Goal: Answer question/provide support: Share knowledge or assist other users

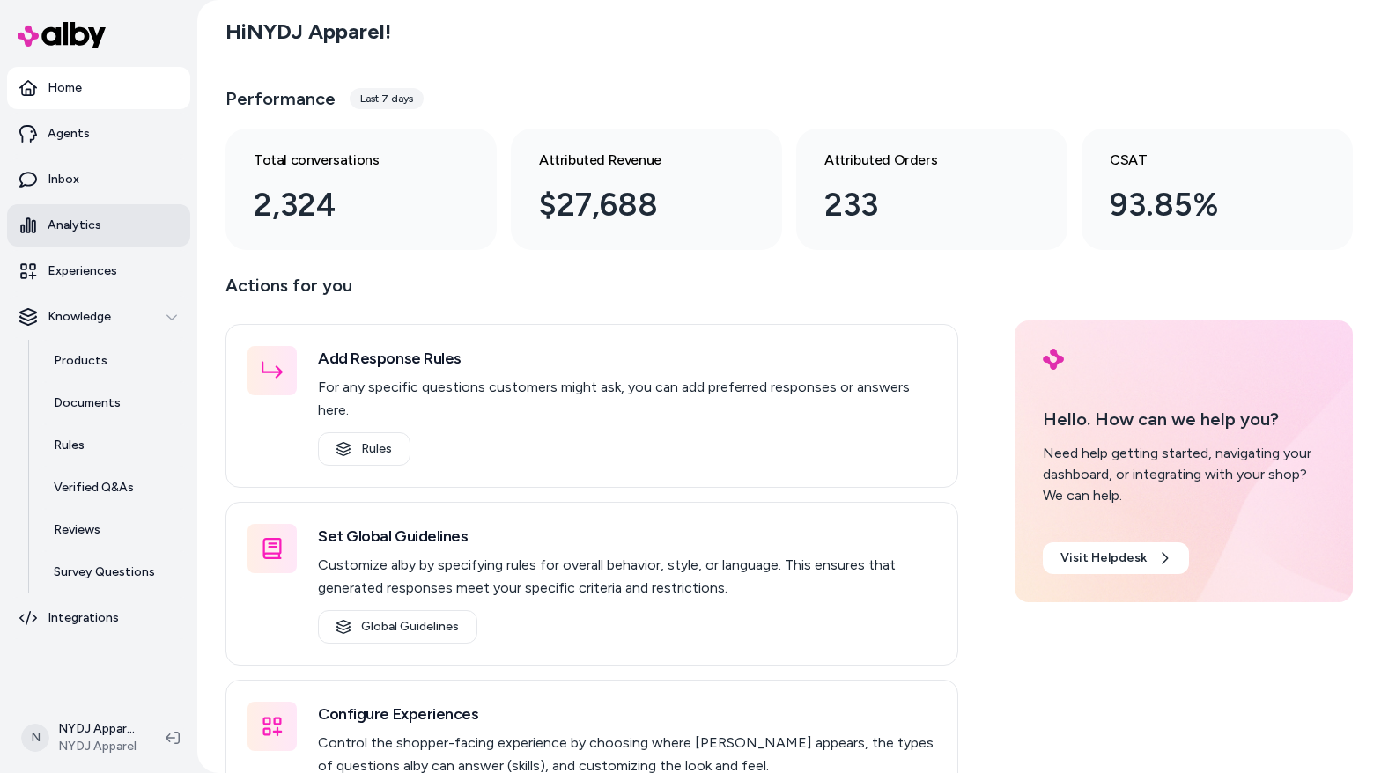
click at [75, 226] on p "Analytics" at bounding box center [75, 226] width 54 height 18
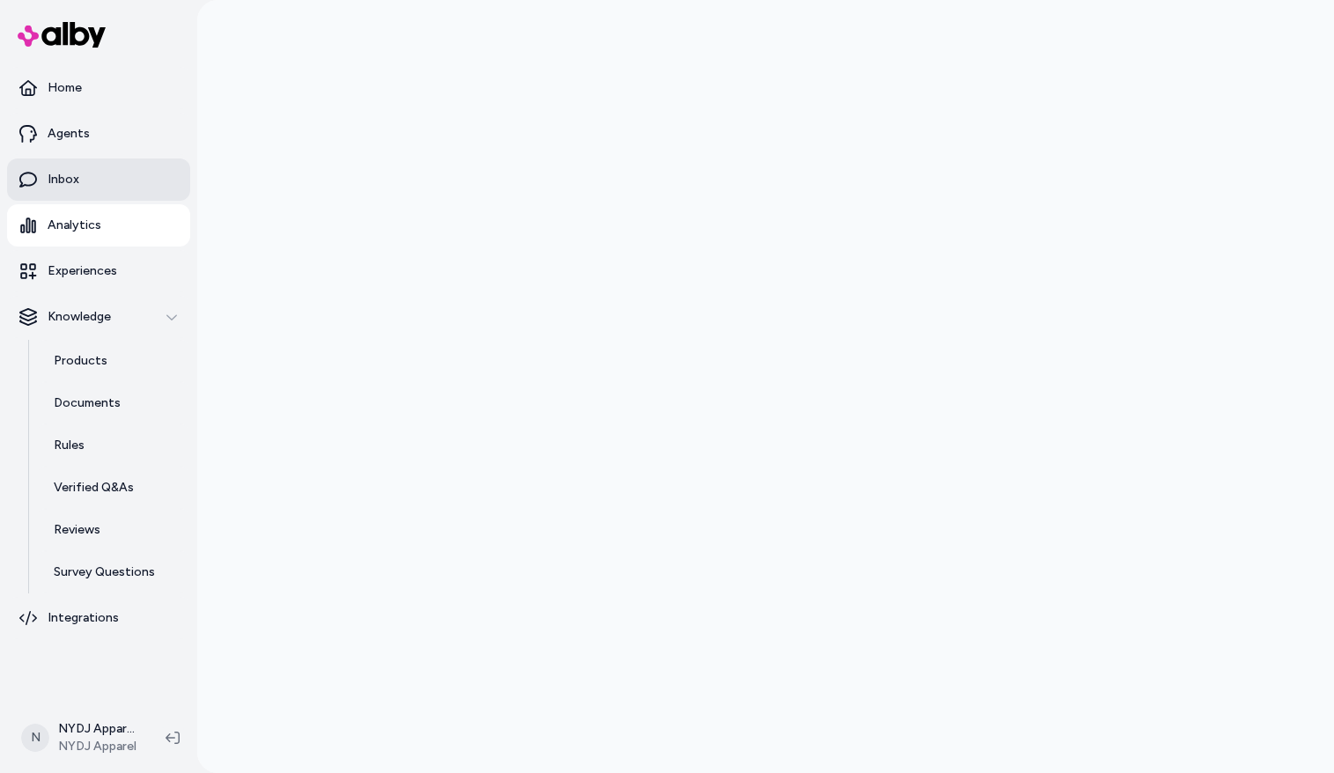
click at [57, 174] on p "Inbox" at bounding box center [64, 180] width 32 height 18
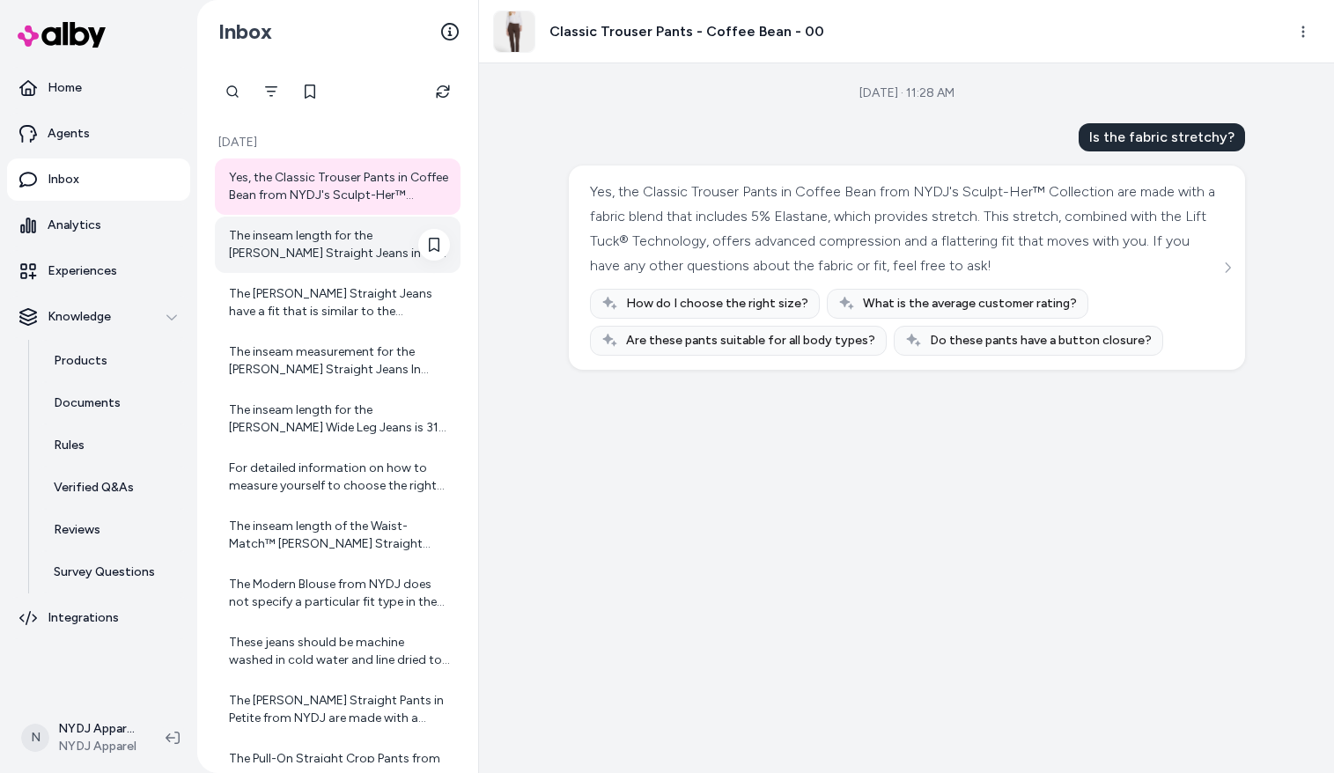
click at [290, 237] on div "The inseam length for the Marilyn Straight Jeans in size 00 is 32 inches. If yo…" at bounding box center [339, 244] width 221 height 35
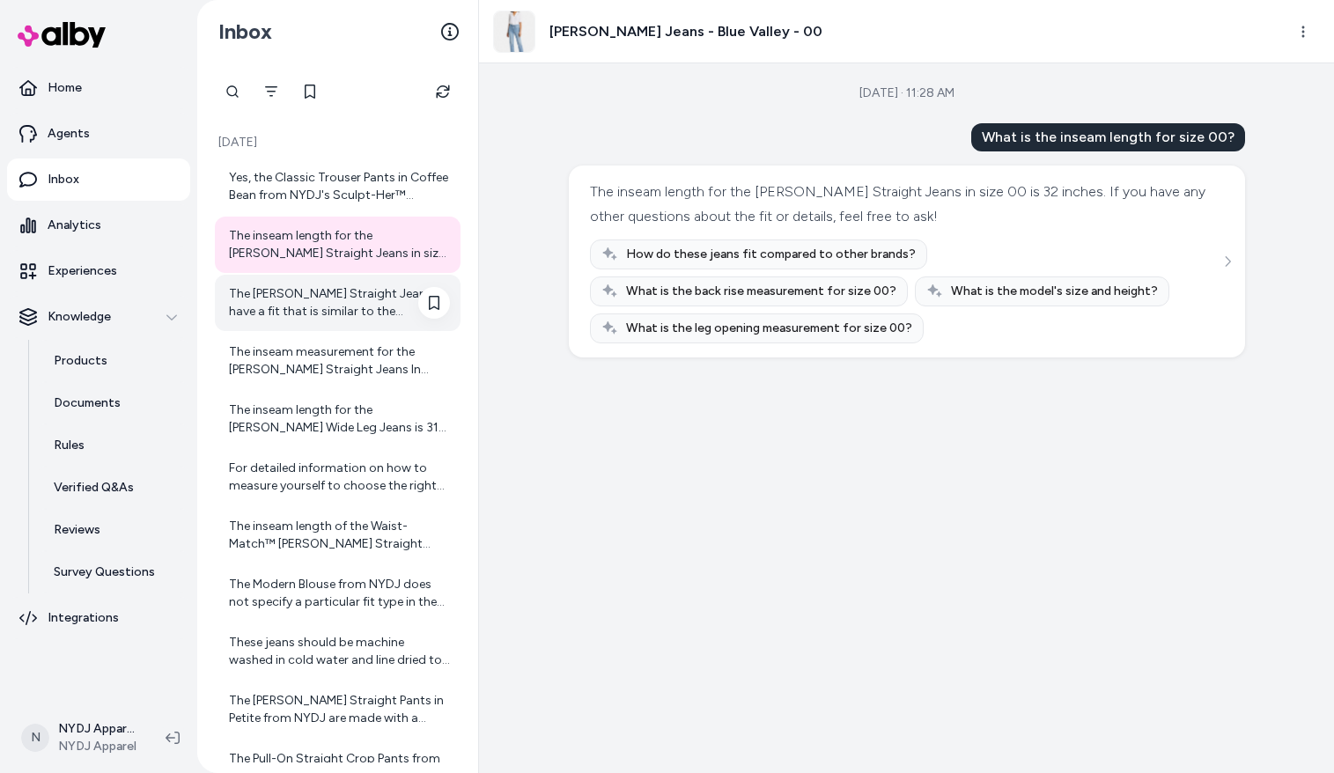
click at [289, 303] on div "The Ellison Straight Jeans have a fit that is similar to the Marilyn Straight J…" at bounding box center [339, 302] width 221 height 35
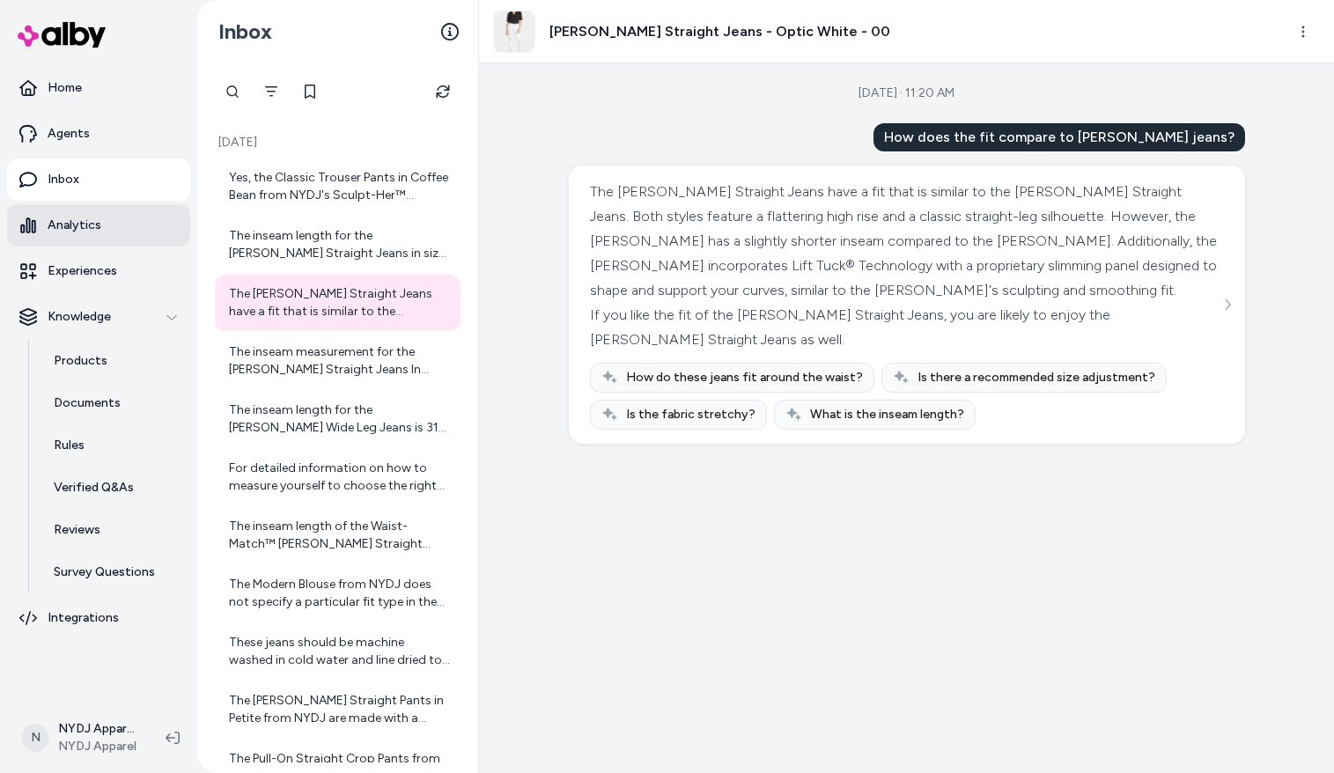
click at [76, 225] on p "Analytics" at bounding box center [75, 226] width 54 height 18
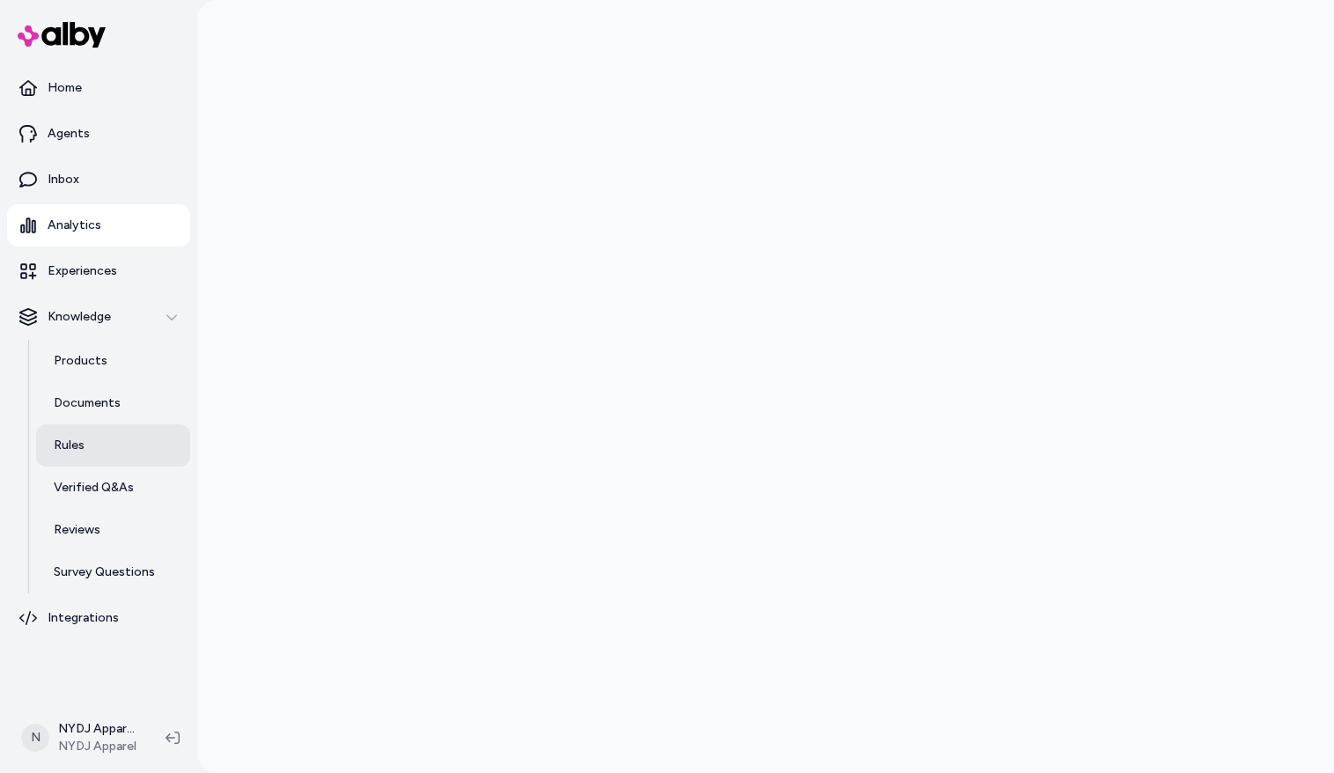
click at [71, 444] on p "Rules" at bounding box center [69, 446] width 31 height 18
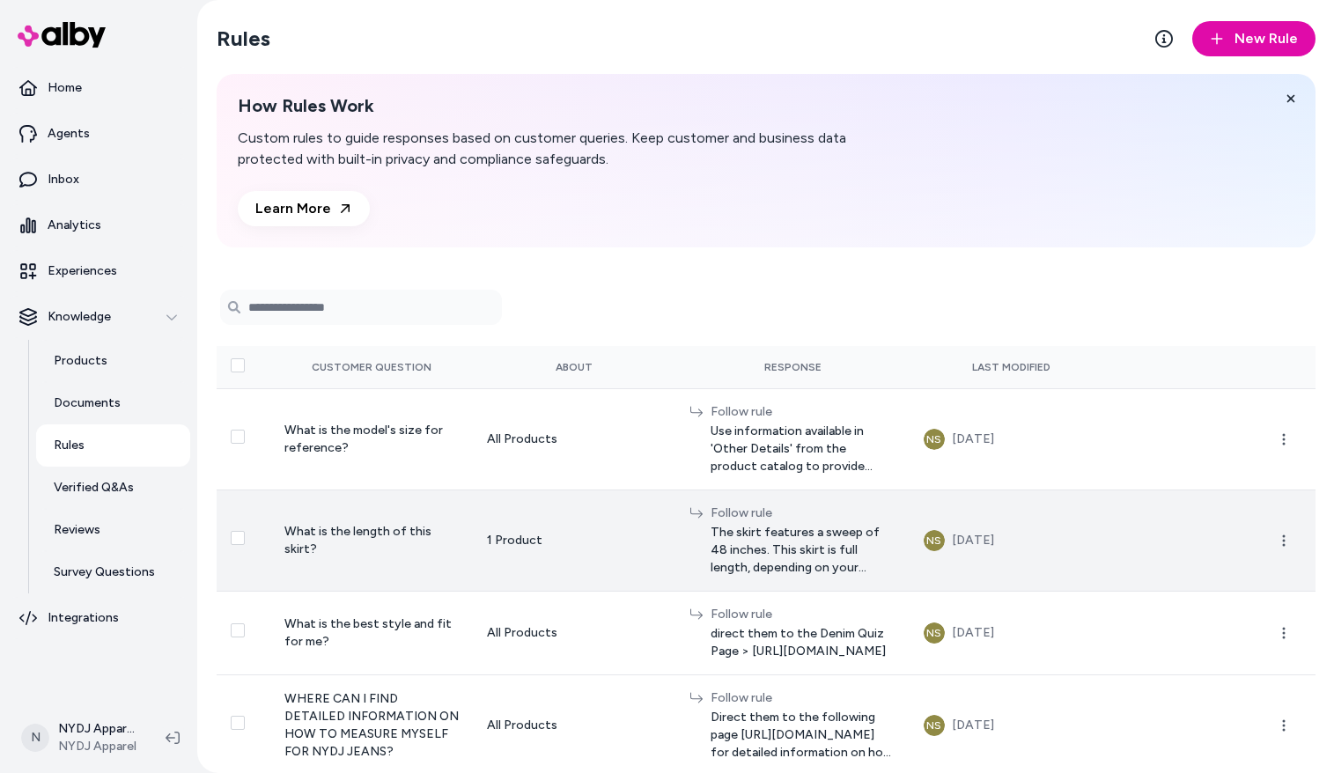
scroll to position [33, 0]
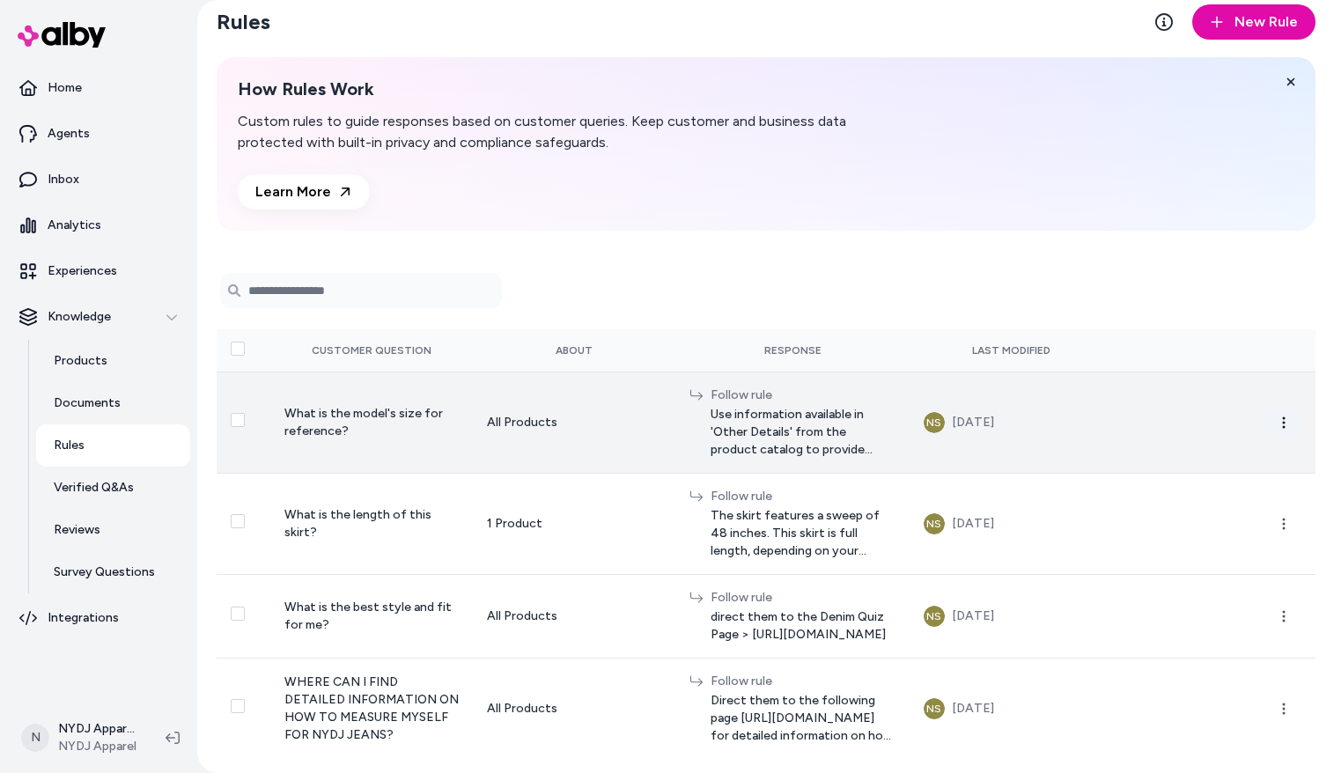
click at [1281, 416] on icon "button" at bounding box center [1284, 423] width 14 height 14
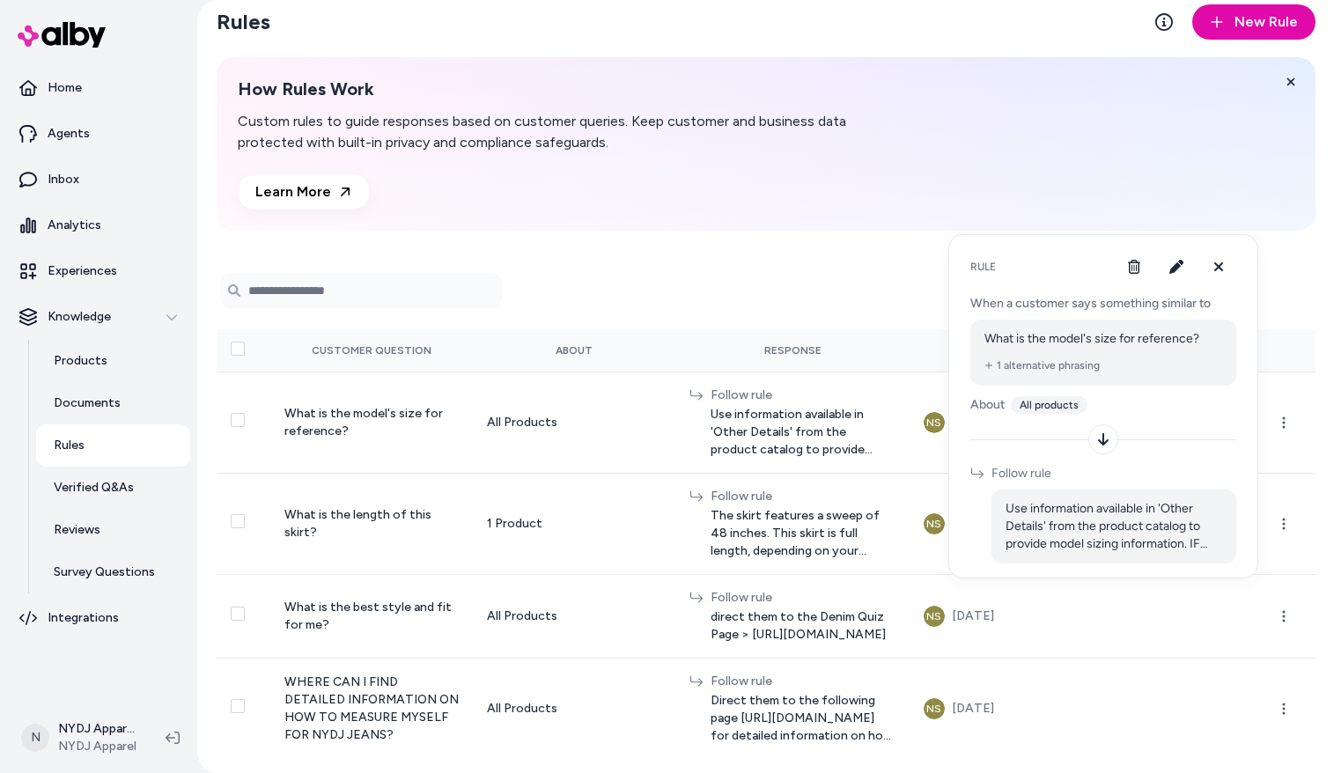
click at [1159, 527] on span "Use information available in 'Other Details' from the product catalog to provid…" at bounding box center [1114, 526] width 217 height 53
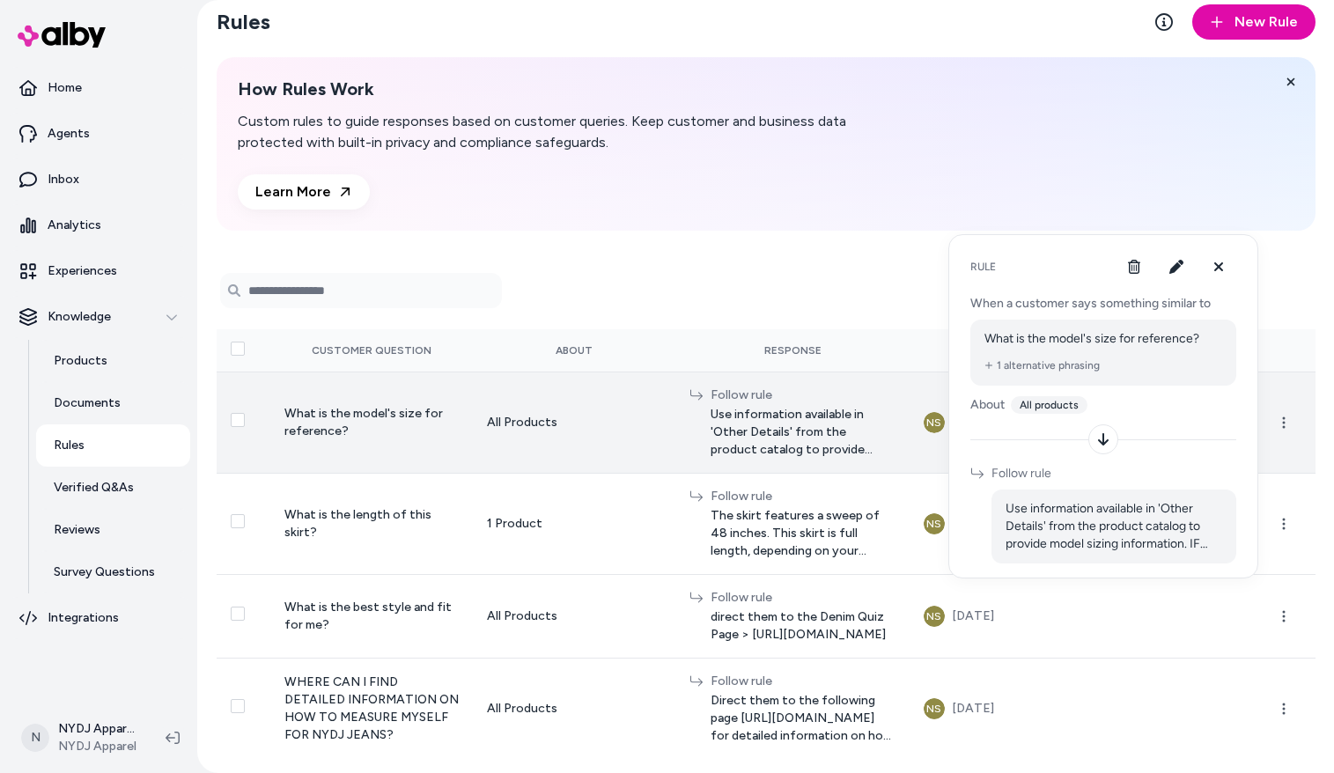
click at [752, 409] on span "Use information available in 'Other Details' from the product catalog to provid…" at bounding box center [803, 432] width 185 height 53
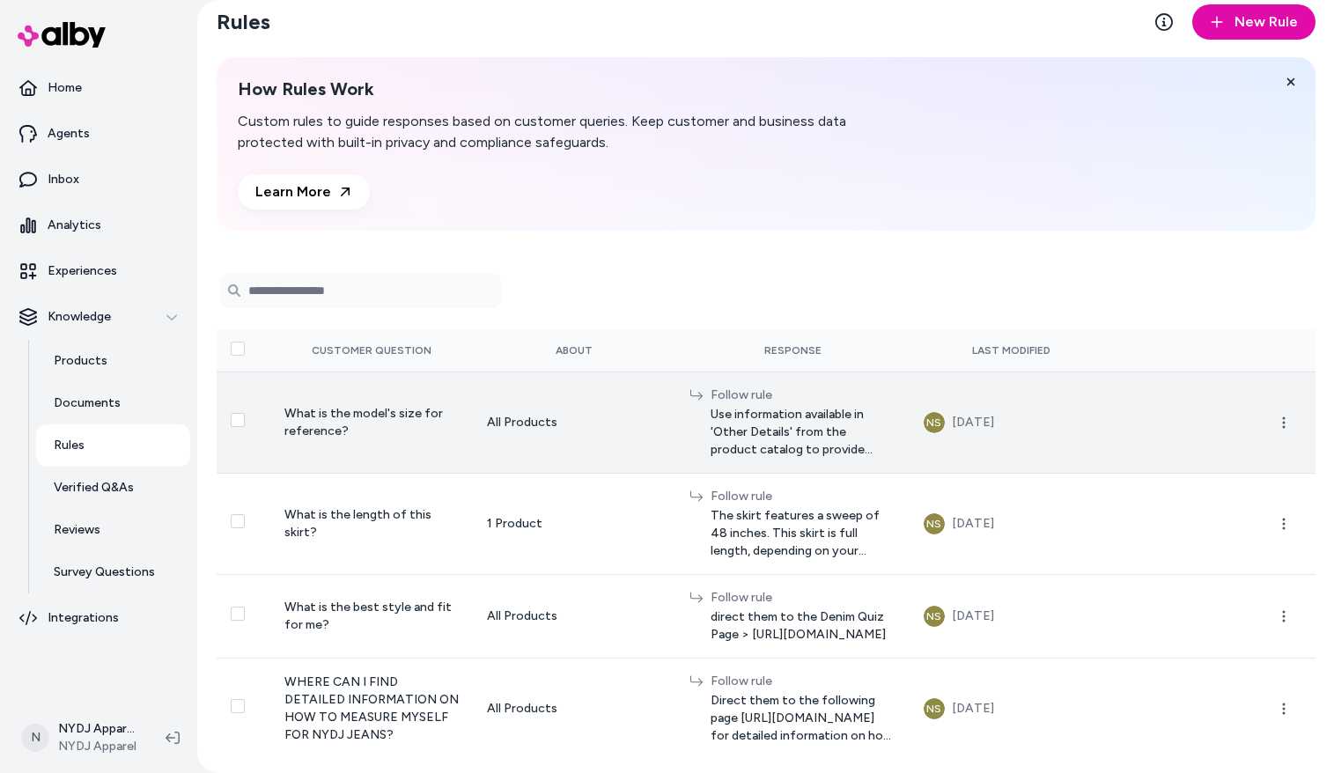
click at [736, 415] on span "Use information available in 'Other Details' from the product catalog to provid…" at bounding box center [803, 432] width 185 height 53
click at [715, 420] on span "Use information available in 'Other Details' from the product catalog to provid…" at bounding box center [803, 432] width 185 height 53
click at [231, 413] on button "Select row" at bounding box center [238, 420] width 14 height 14
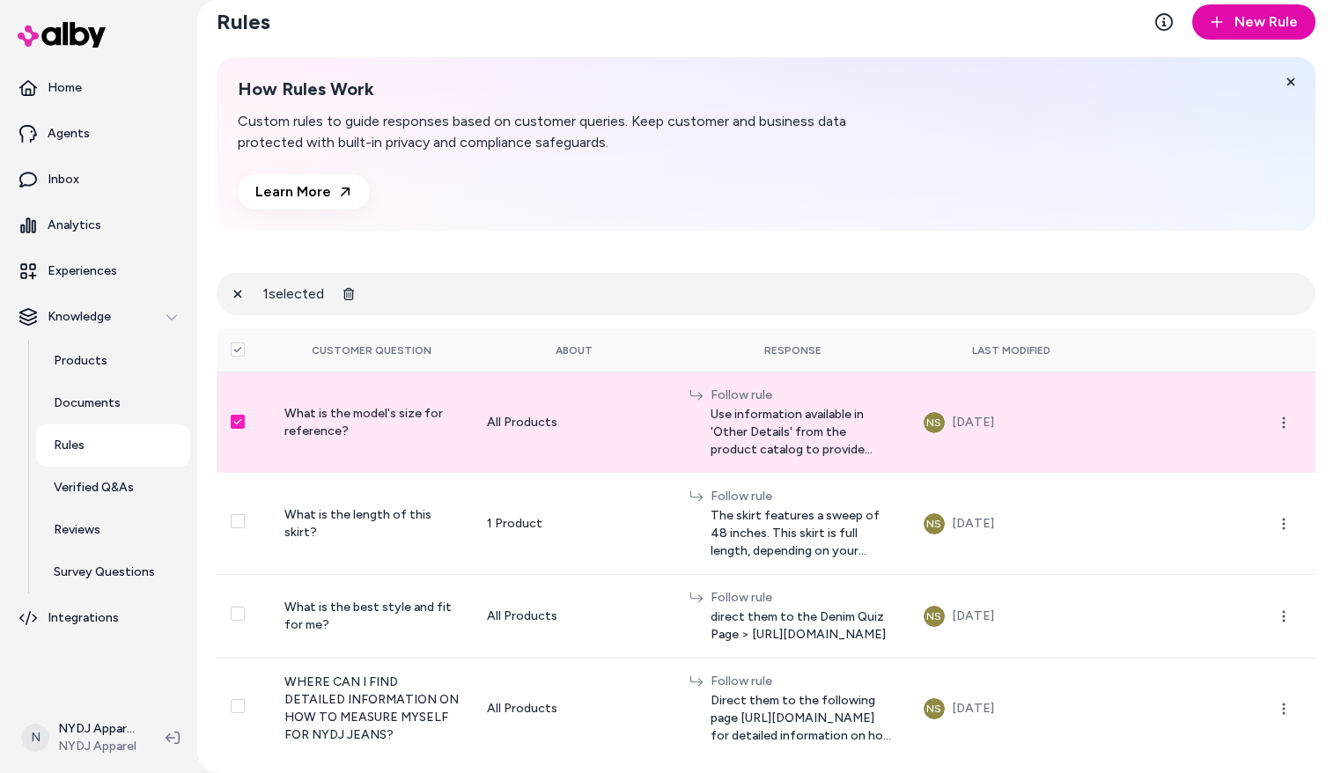
click at [777, 412] on span "Use information available in 'Other Details' from the product catalog to provid…" at bounding box center [803, 432] width 185 height 53
click at [1278, 416] on icon "button" at bounding box center [1284, 423] width 14 height 14
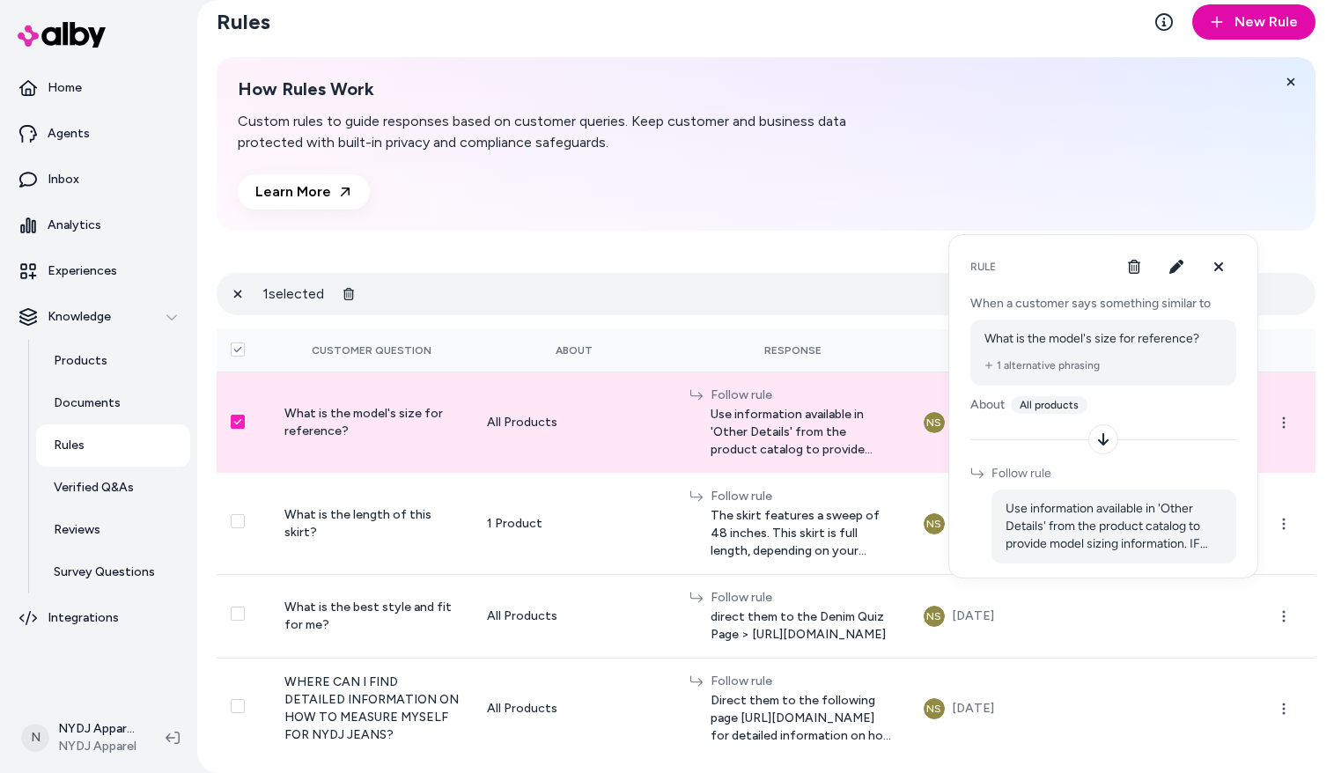
click at [1106, 436] on icon at bounding box center [1103, 439] width 14 height 14
click at [1167, 271] on button "button" at bounding box center [1176, 266] width 35 height 35
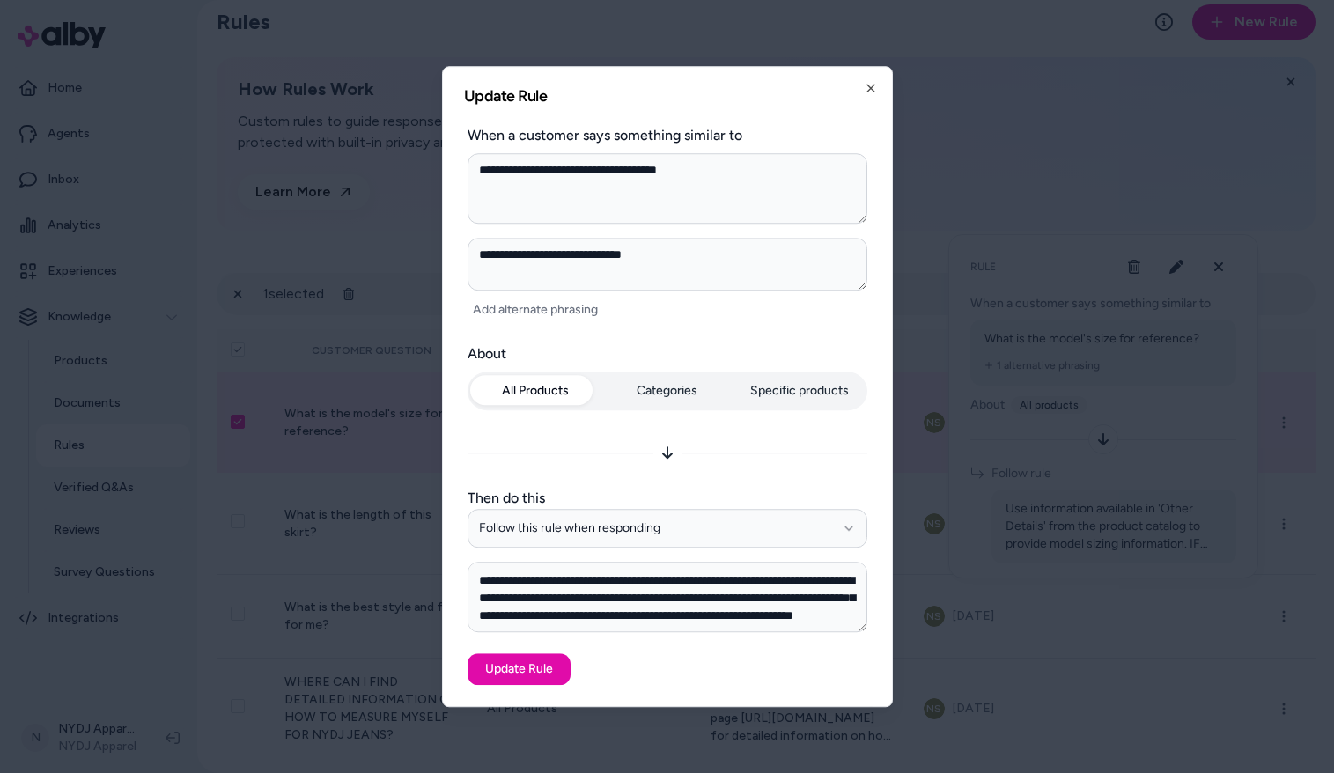
scroll to position [0, 0]
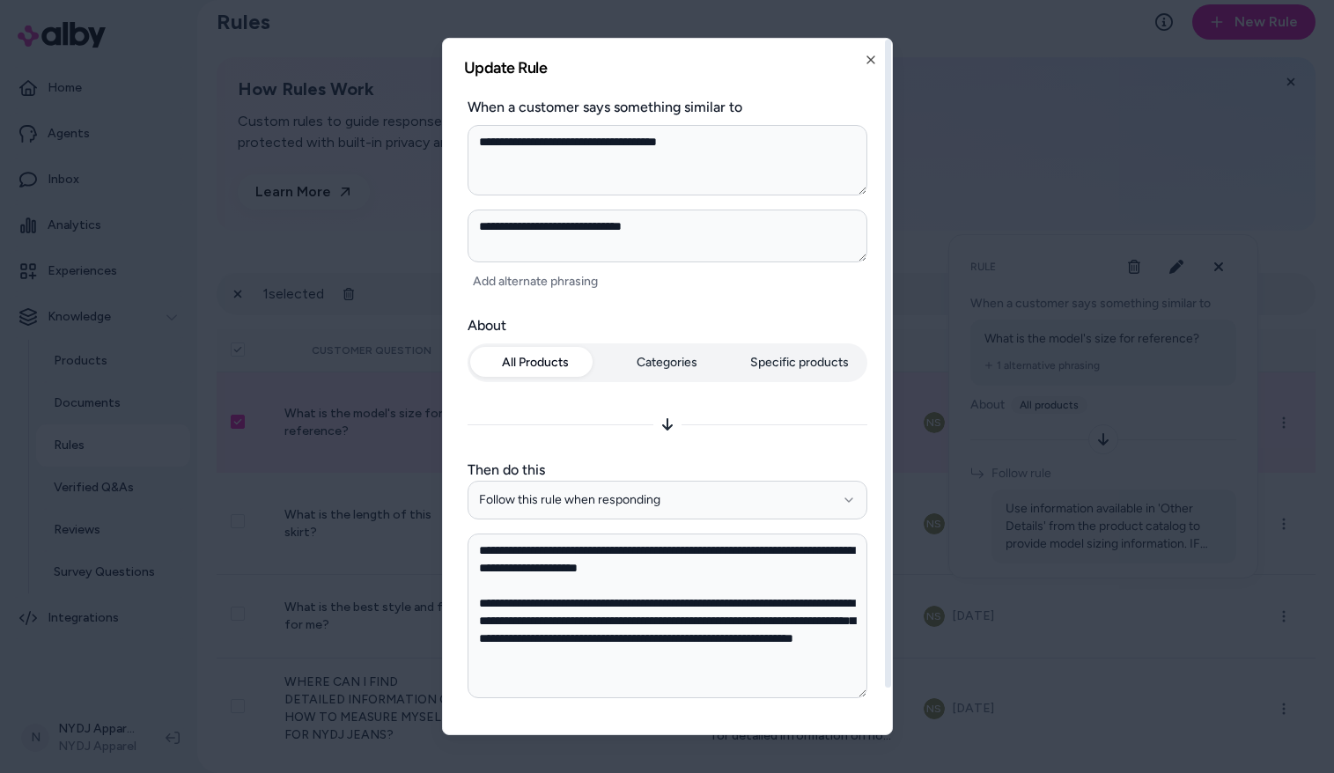
drag, startPoint x: 864, startPoint y: 628, endPoint x: 860, endPoint y: 743, distance: 115.4
click at [860, 743] on body "Home Agents Inbox Analytics Experiences Knowledge Products Documents Rules Veri…" at bounding box center [667, 386] width 1334 height 773
click at [737, 654] on textarea "**********" at bounding box center [668, 626] width 400 height 186
click at [875, 62] on icon "button" at bounding box center [871, 60] width 14 height 14
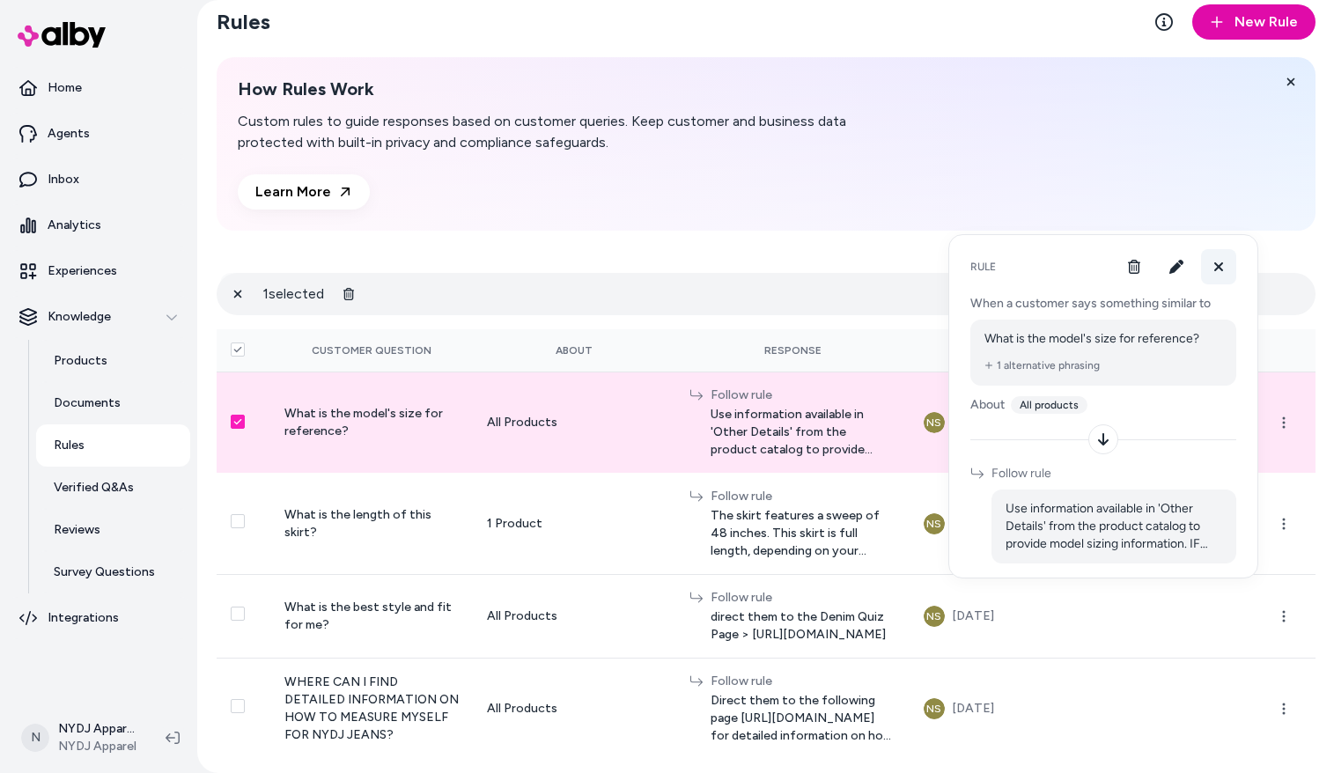
click at [1215, 269] on icon at bounding box center [1218, 266] width 9 height 9
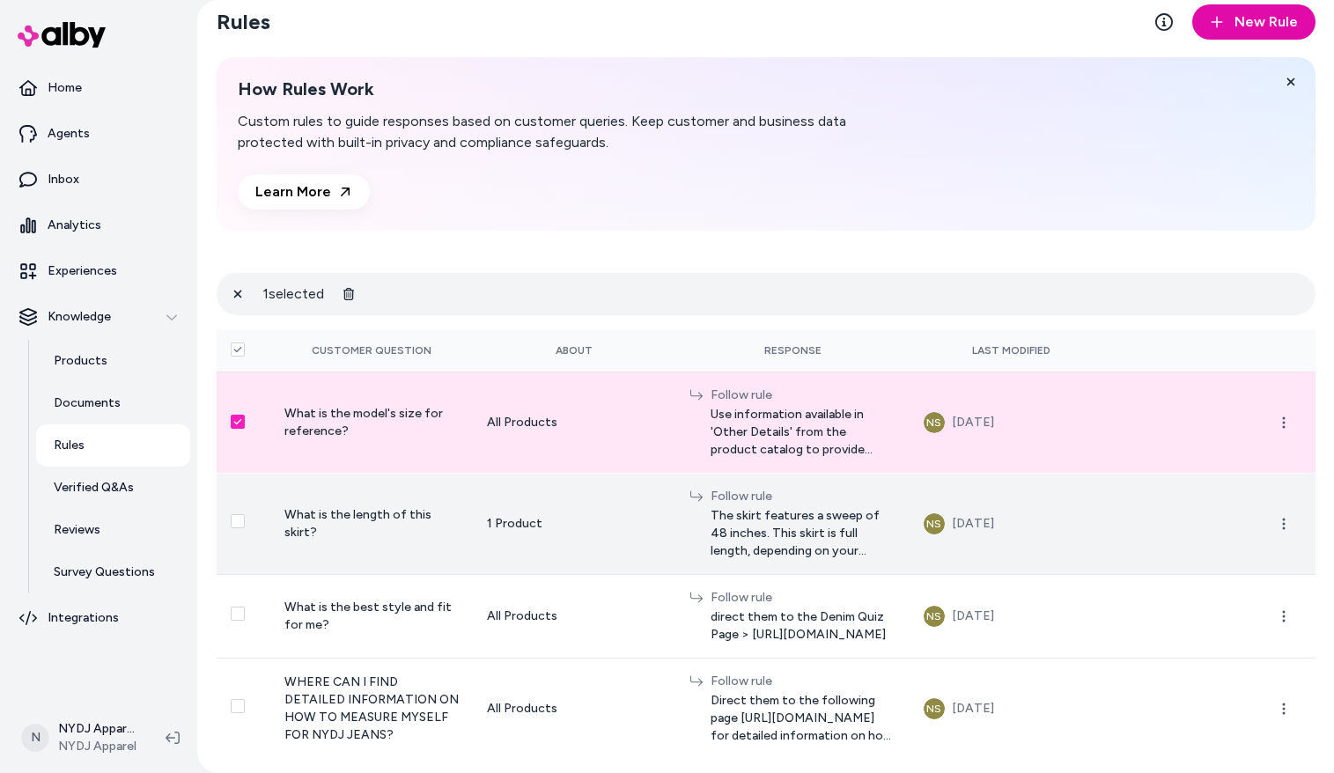
click at [295, 507] on span "What is the length of this skirt?" at bounding box center [357, 523] width 147 height 33
click at [1277, 517] on icon "button" at bounding box center [1284, 524] width 14 height 14
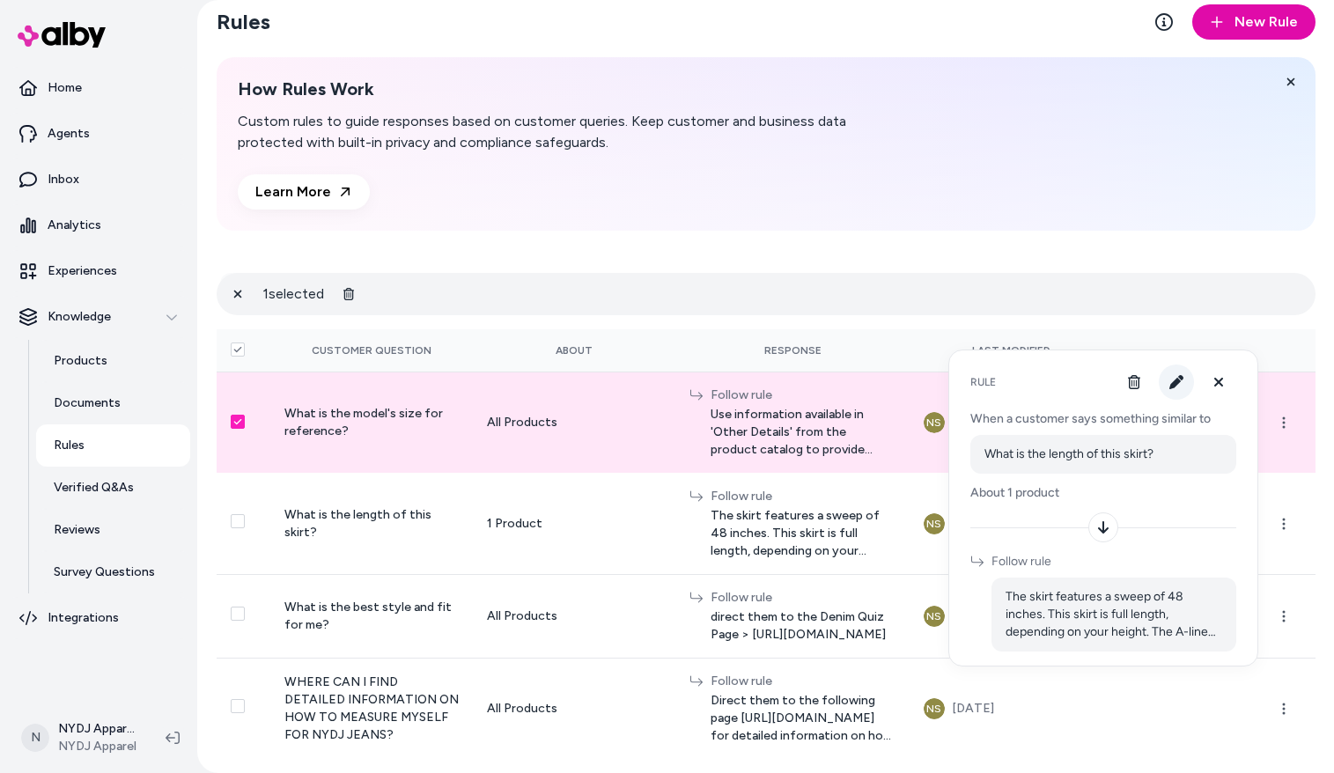
click at [1174, 386] on icon "button" at bounding box center [1176, 382] width 14 height 14
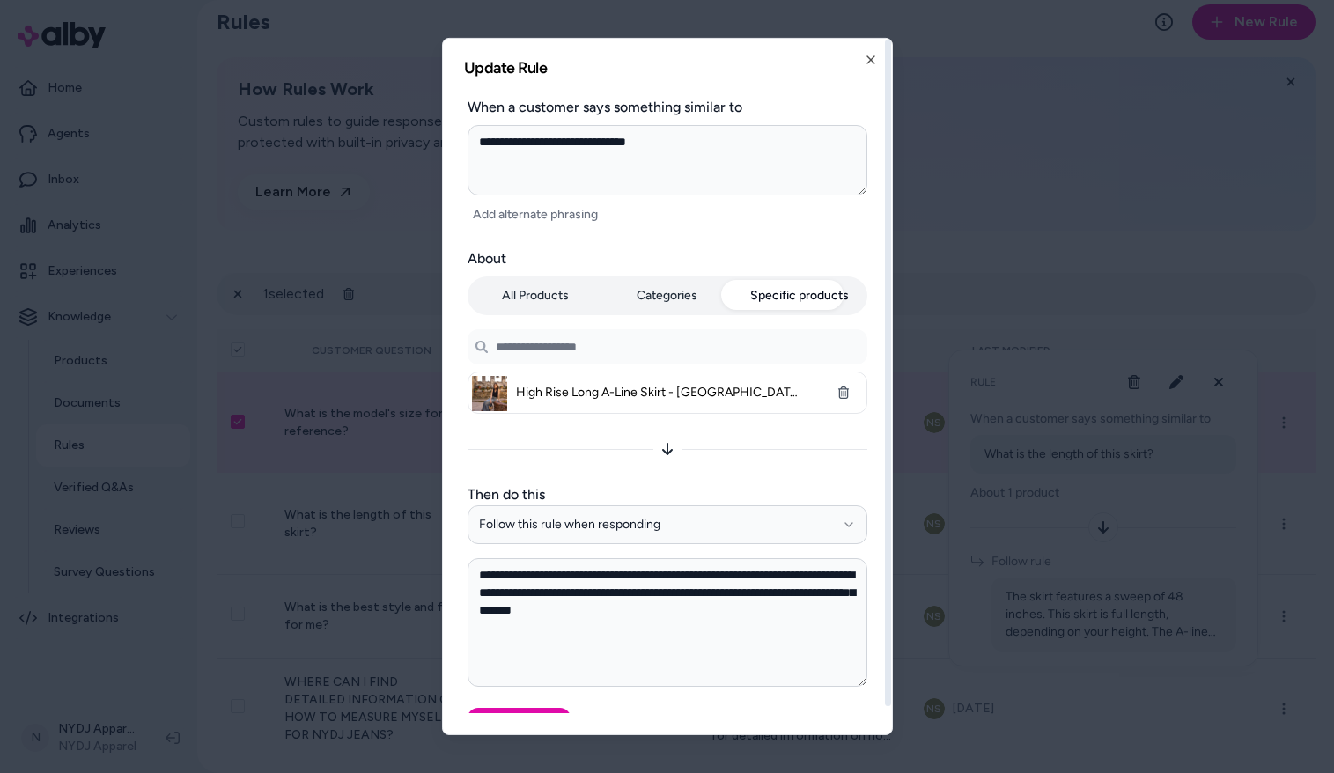
drag, startPoint x: 862, startPoint y: 642, endPoint x: 860, endPoint y: 700, distance: 58.1
click at [860, 700] on form "**********" at bounding box center [667, 418] width 407 height 643
click at [870, 56] on icon "button" at bounding box center [871, 60] width 14 height 14
type textarea "*"
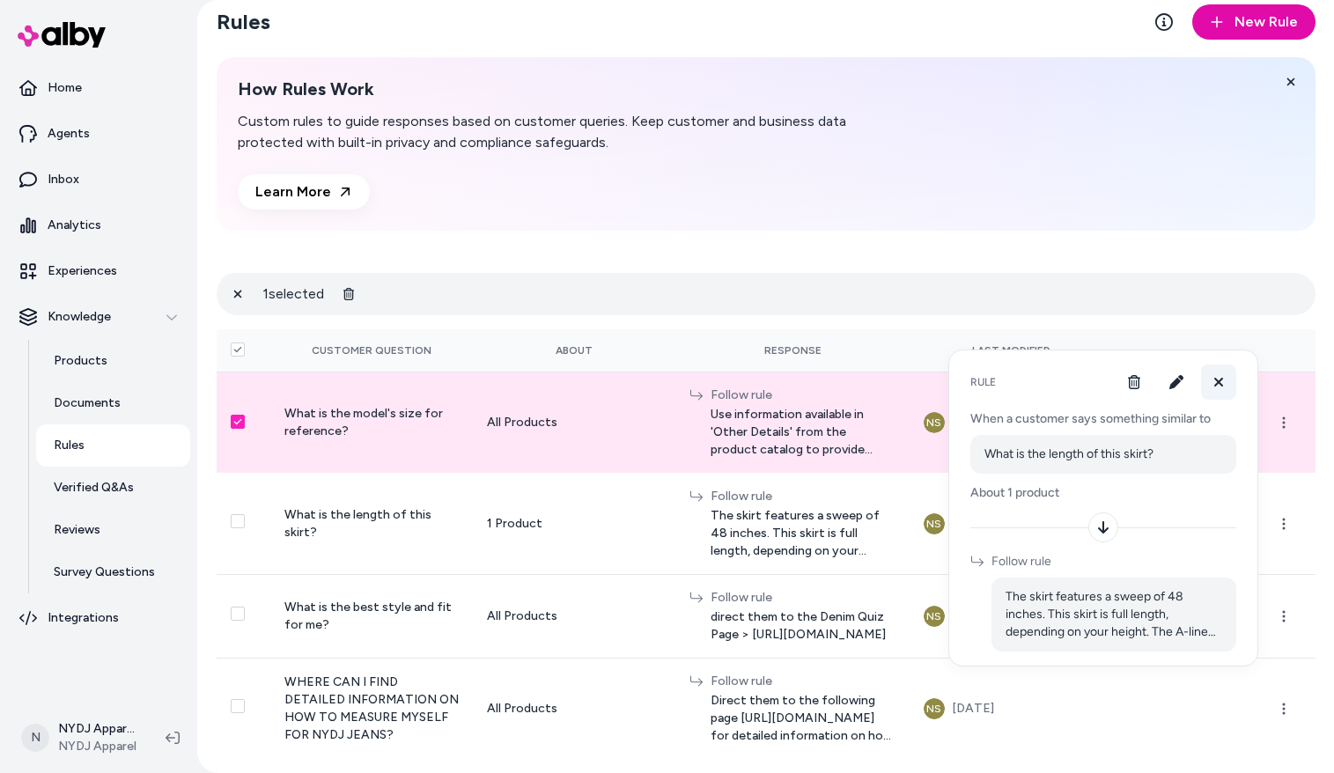
click at [1221, 386] on icon at bounding box center [1219, 382] width 14 height 14
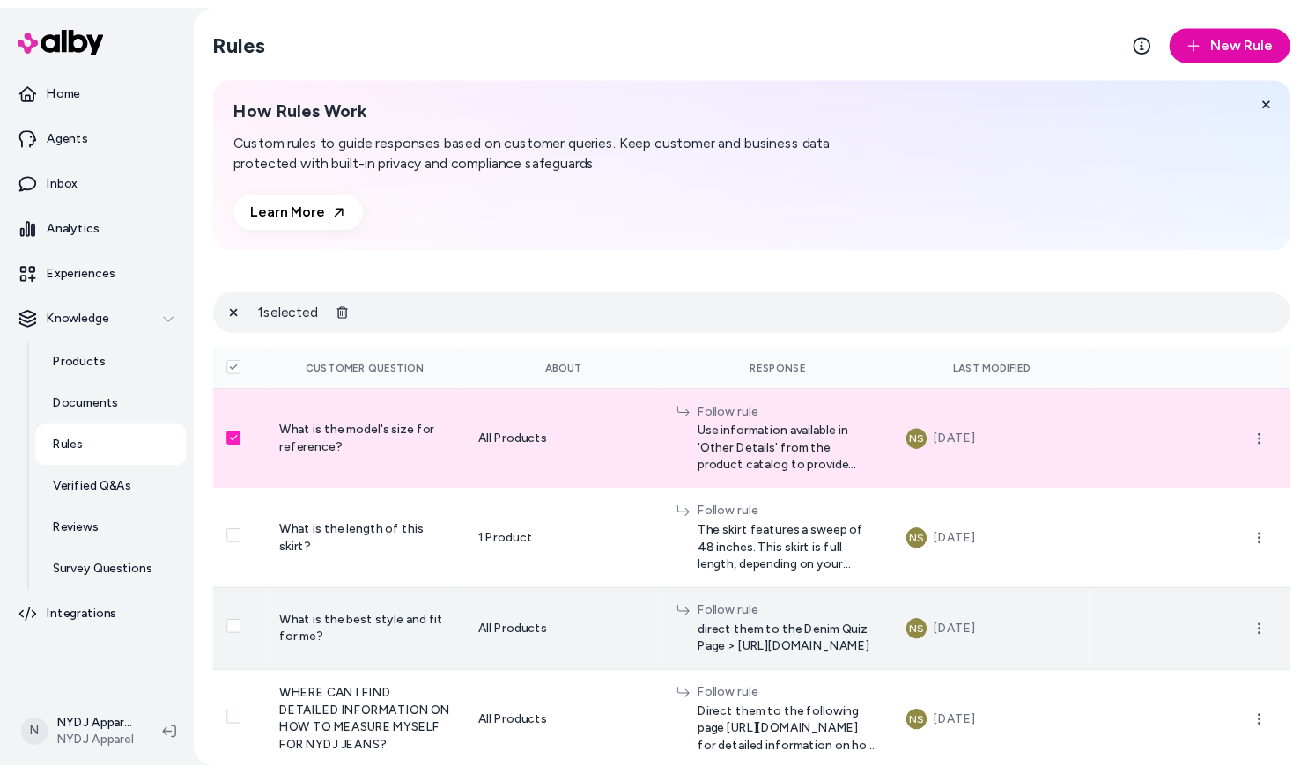
scroll to position [33, 0]
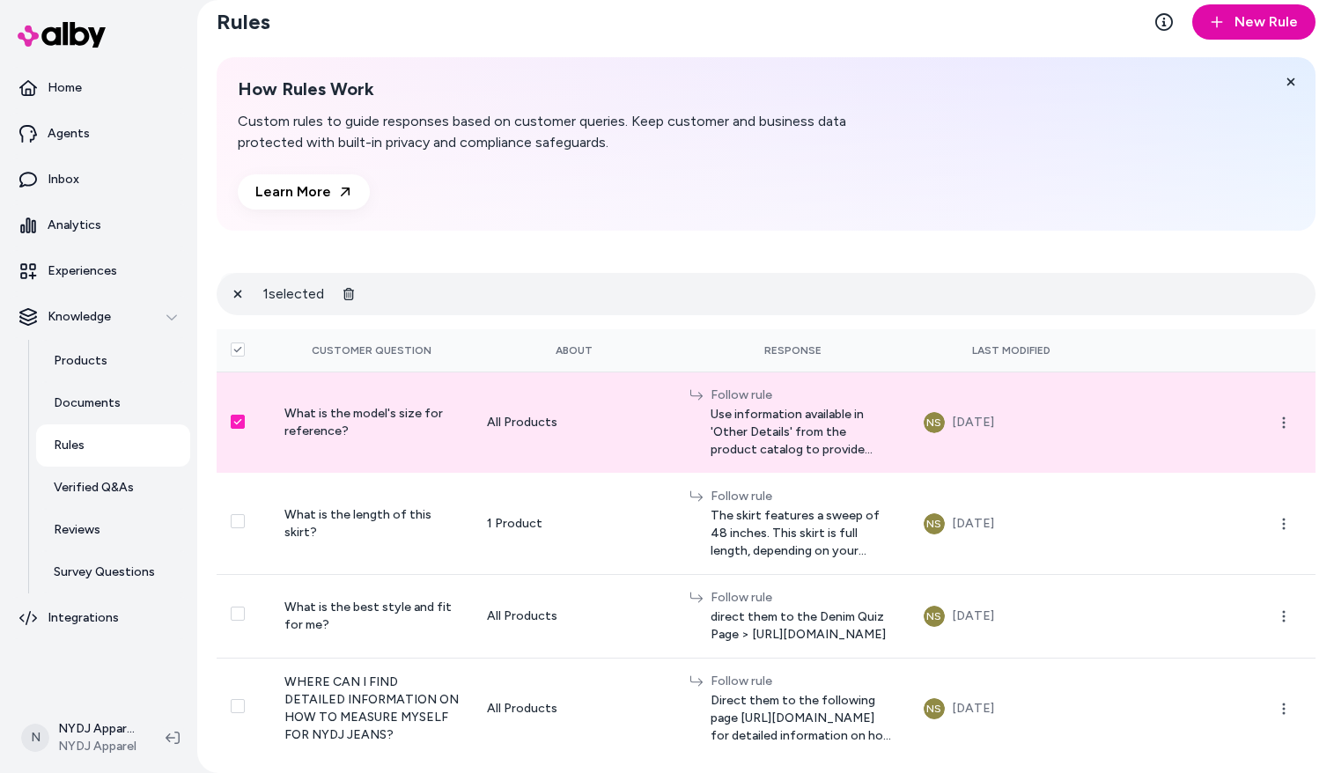
click at [233, 415] on button "Select row" at bounding box center [238, 422] width 14 height 14
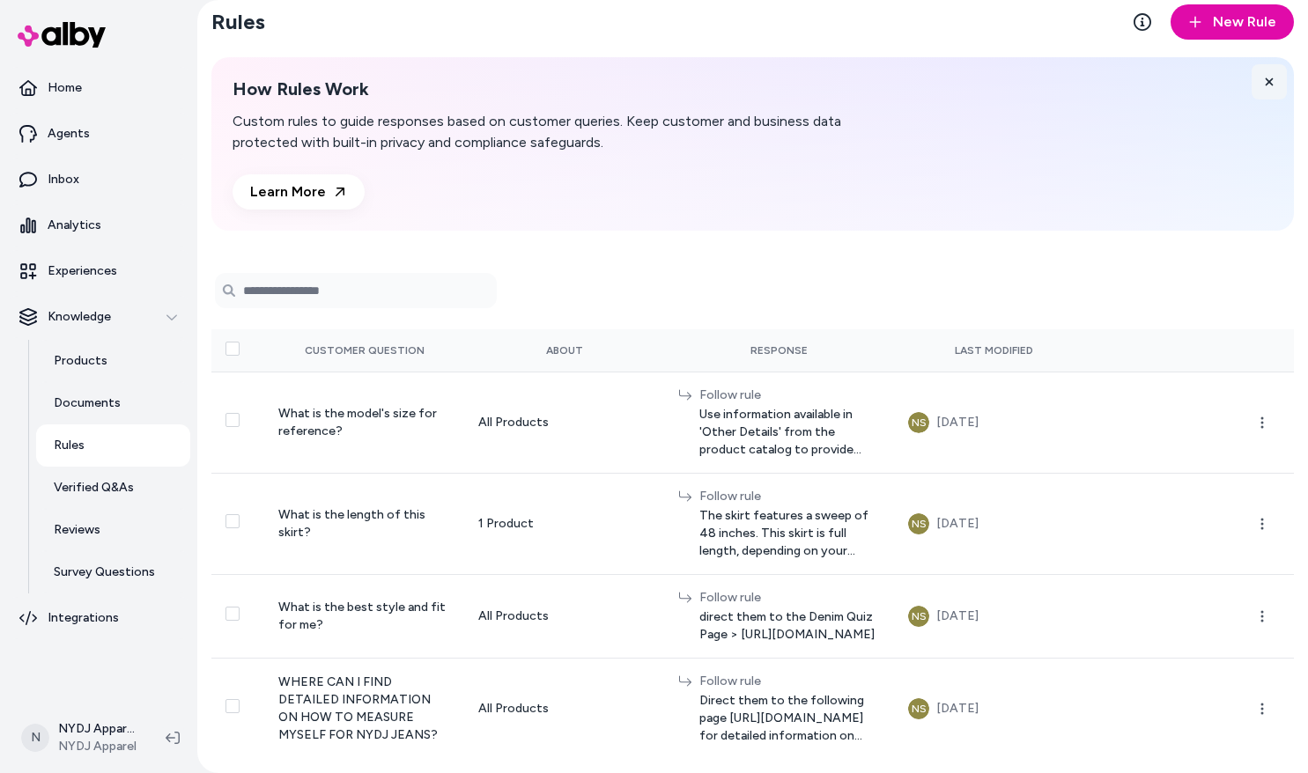
click at [1265, 78] on icon at bounding box center [1269, 82] width 8 height 8
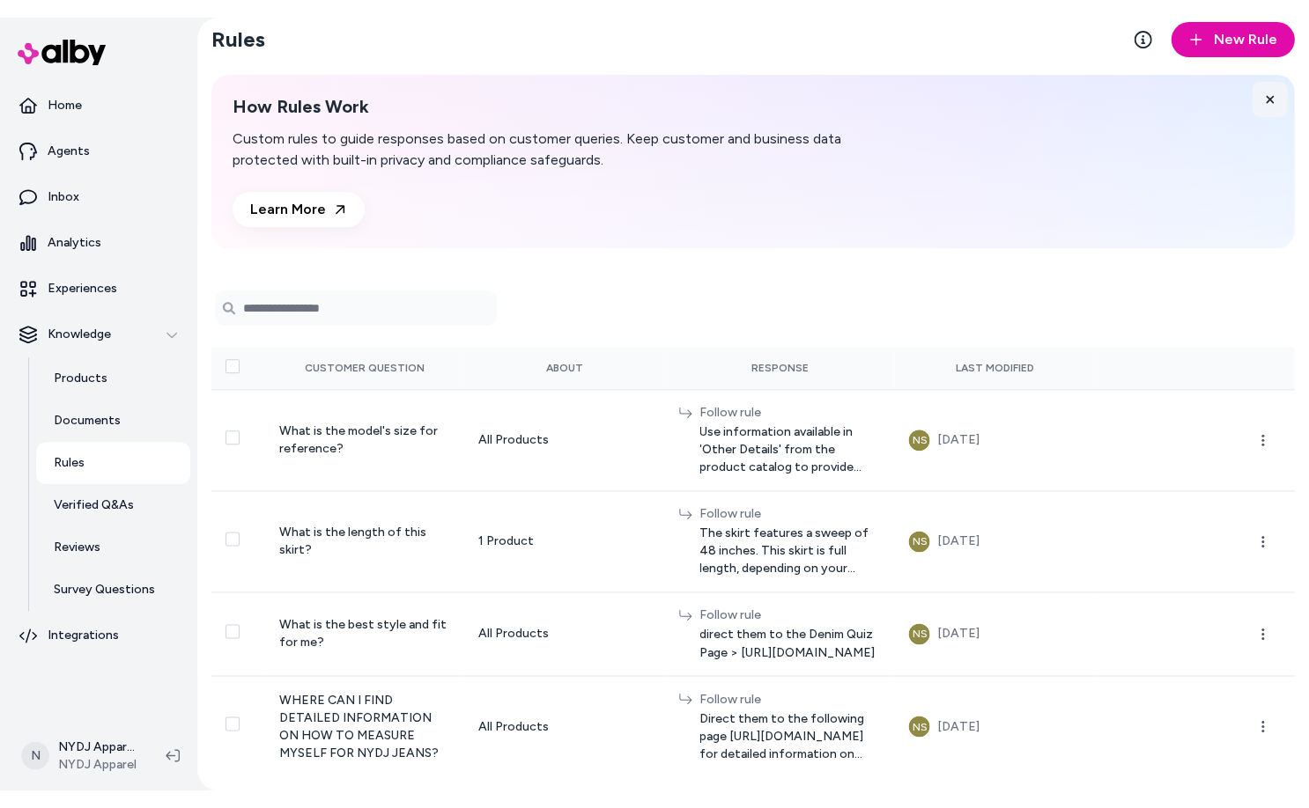
scroll to position [0, 0]
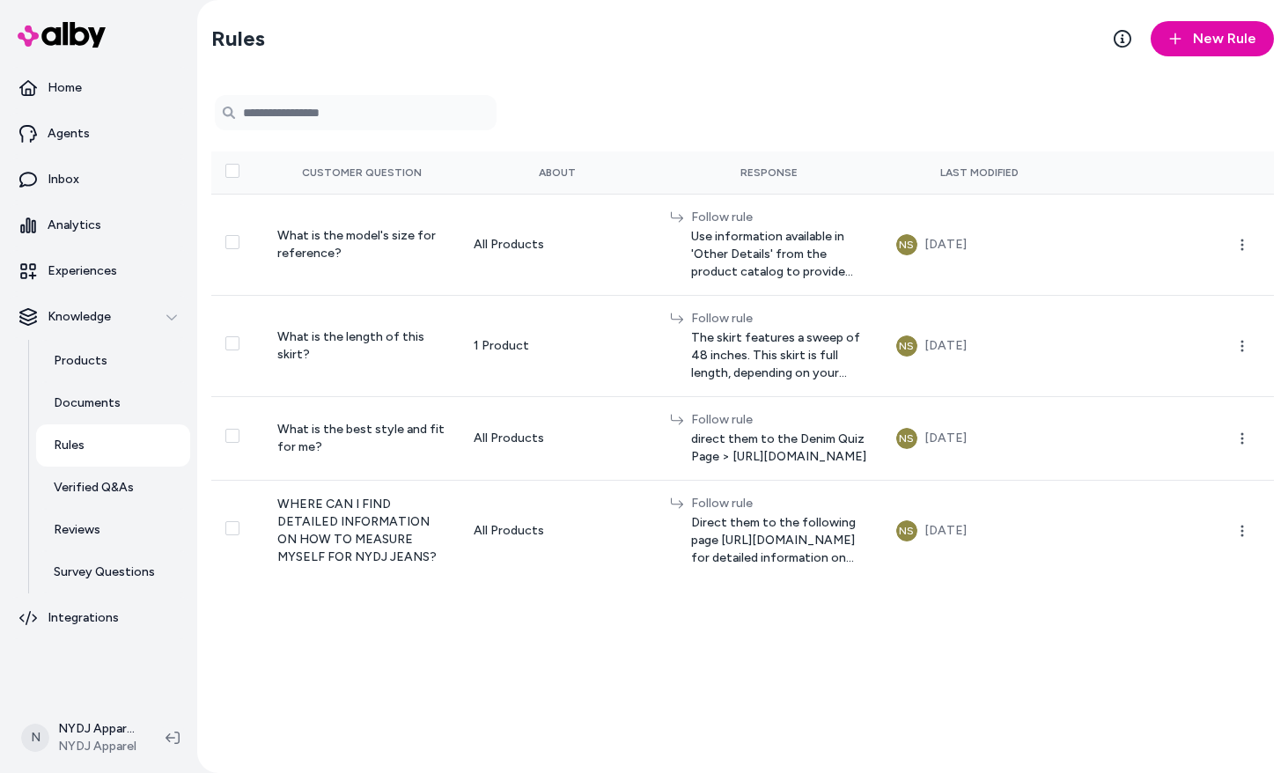
click at [253, 657] on div "Rules New Rule 0 selected Search Products Customer Question About Response Last…" at bounding box center [742, 386] width 1091 height 773
